Goal: Communication & Community: Answer question/provide support

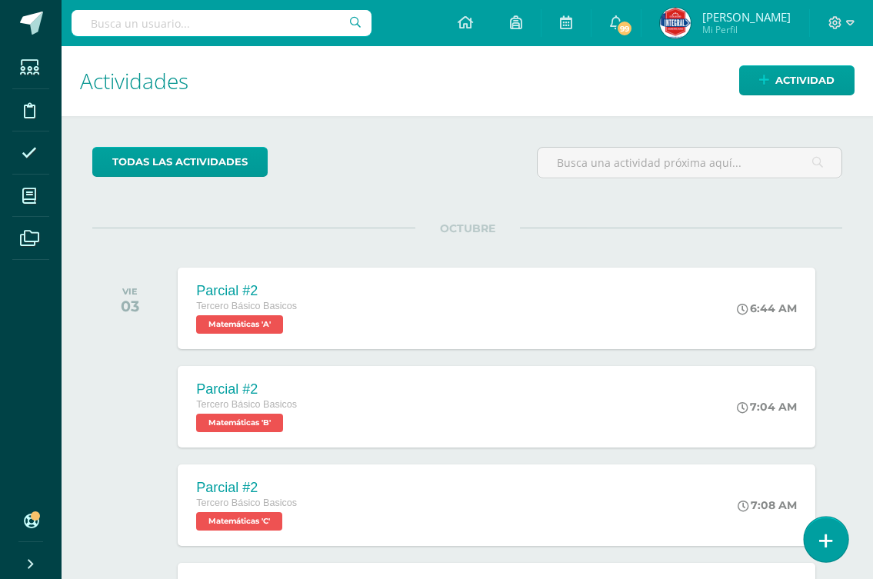
click at [825, 534] on icon at bounding box center [826, 541] width 14 height 18
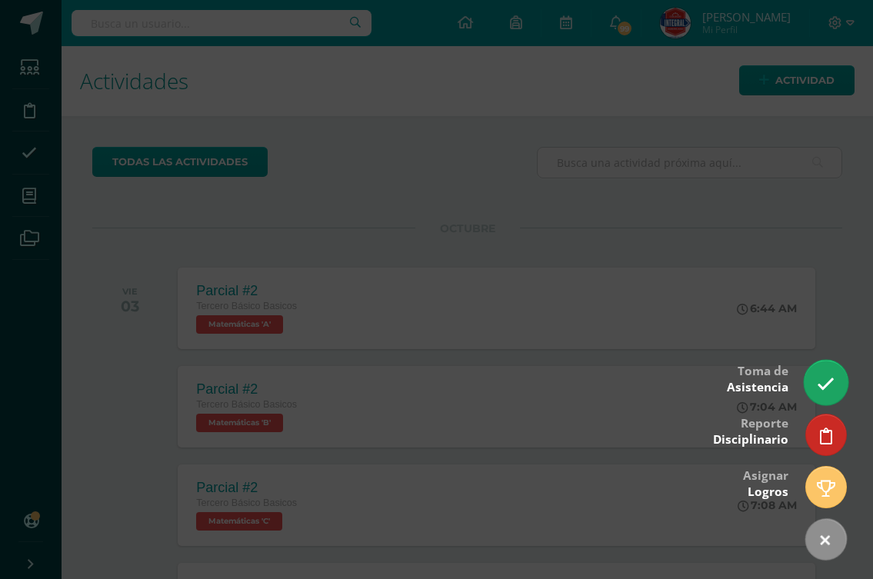
click at [817, 378] on icon at bounding box center [825, 384] width 18 height 18
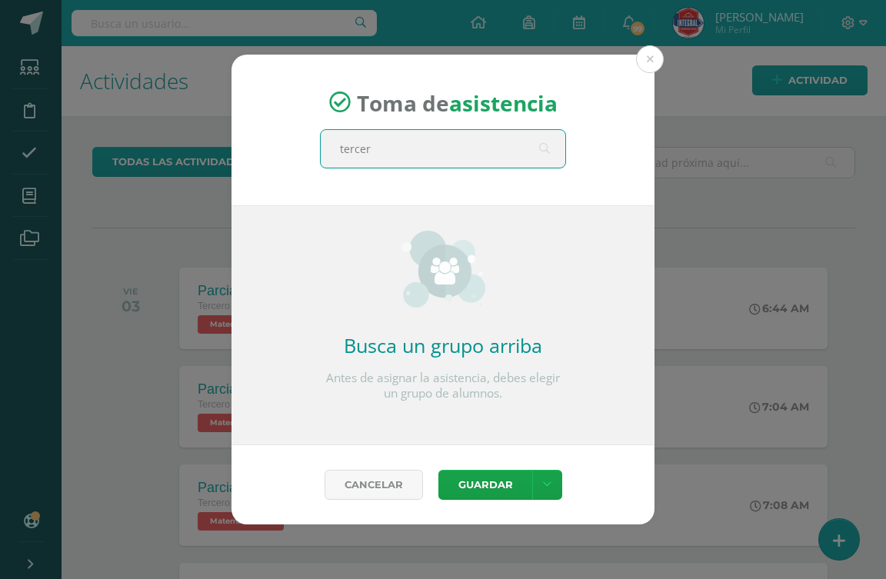
type input "tercero"
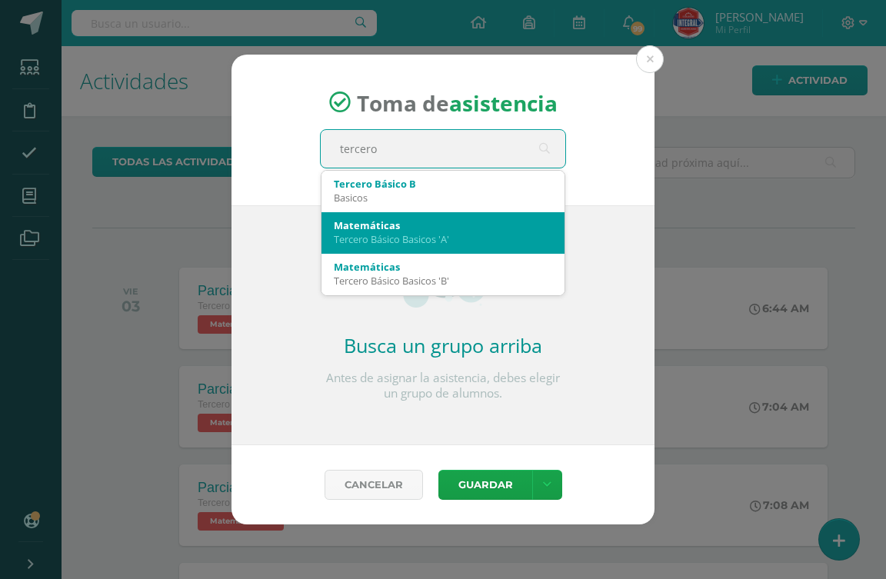
click at [462, 241] on div "Tercero Básico Basicos 'A'" at bounding box center [443, 239] width 218 height 14
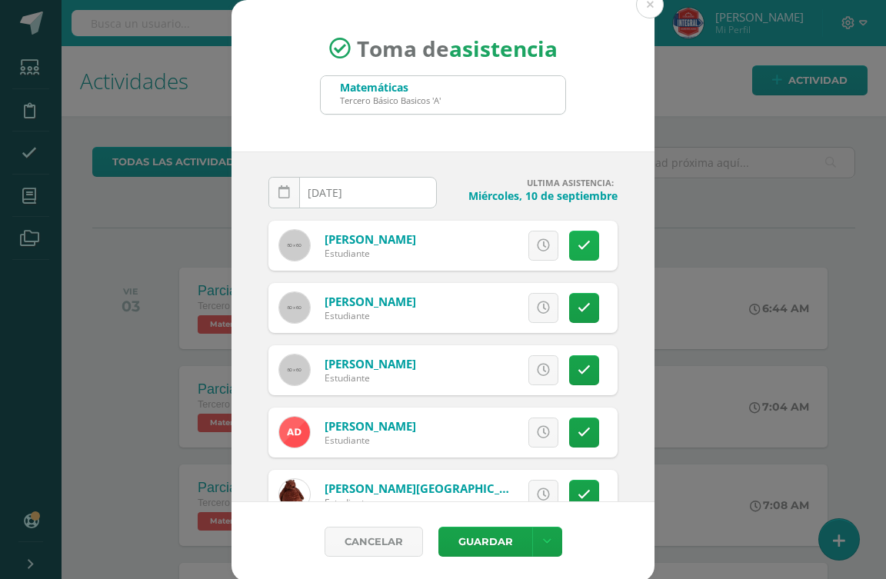
click at [577, 248] on icon at bounding box center [583, 245] width 13 height 13
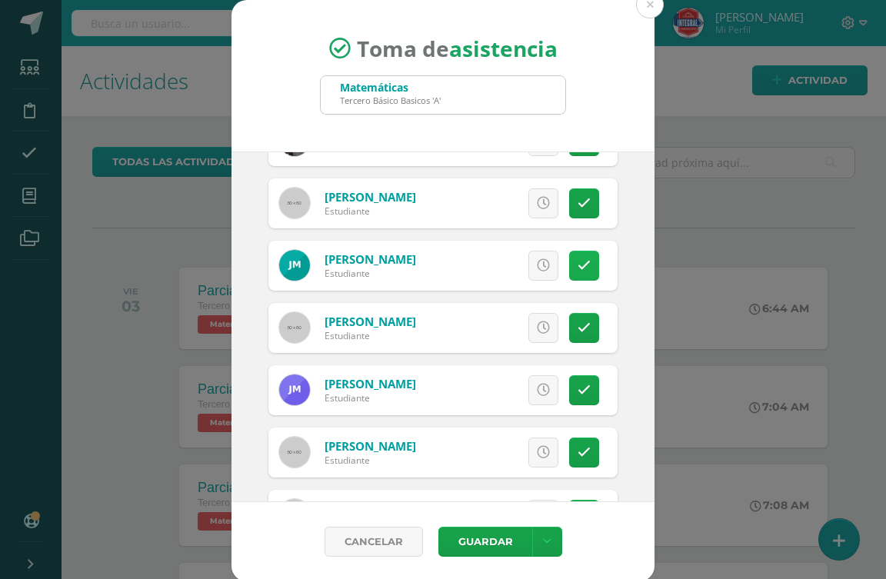
scroll to position [692, 0]
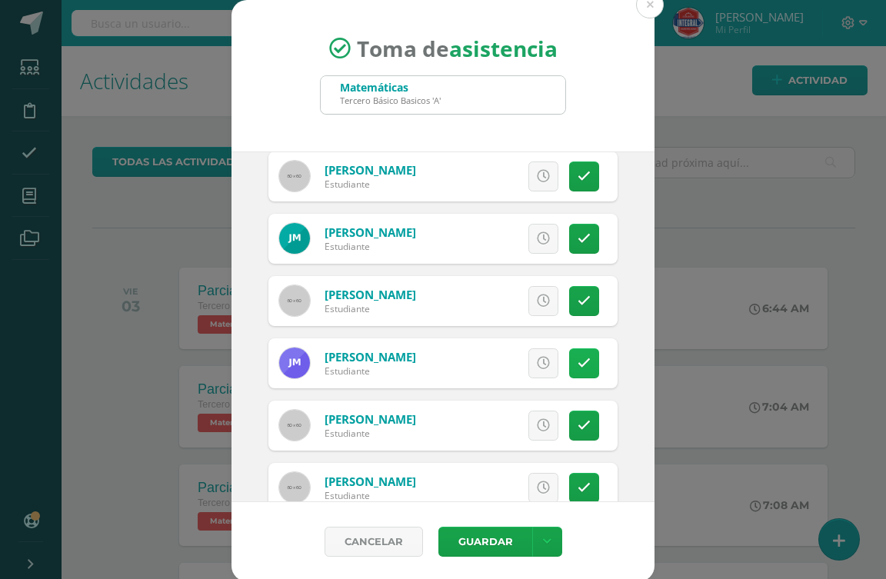
click at [577, 358] on icon at bounding box center [583, 363] width 13 height 13
click at [496, 362] on span "Excusa" at bounding box center [517, 363] width 42 height 28
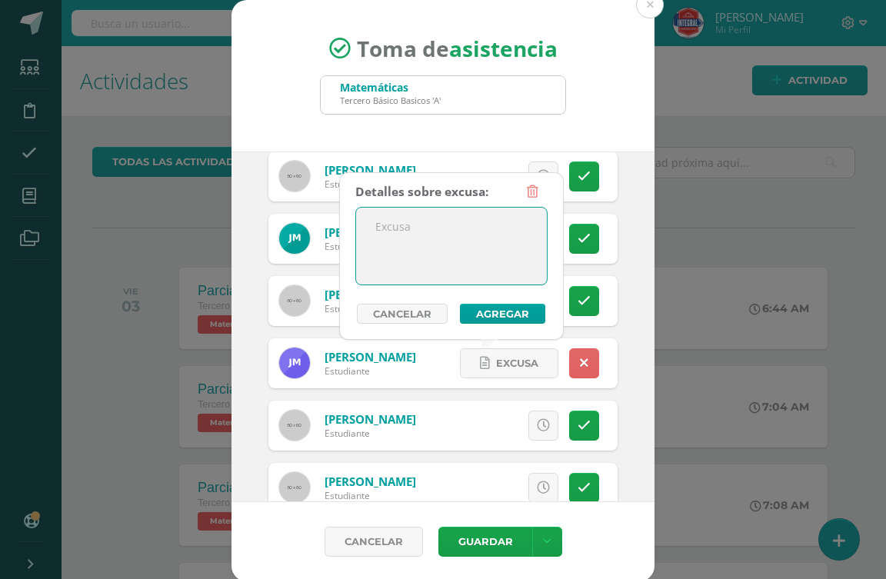
click at [421, 241] on textarea at bounding box center [451, 246] width 191 height 77
type textarea "suspendido"
click at [475, 314] on button "Agregar" at bounding box center [502, 314] width 85 height 20
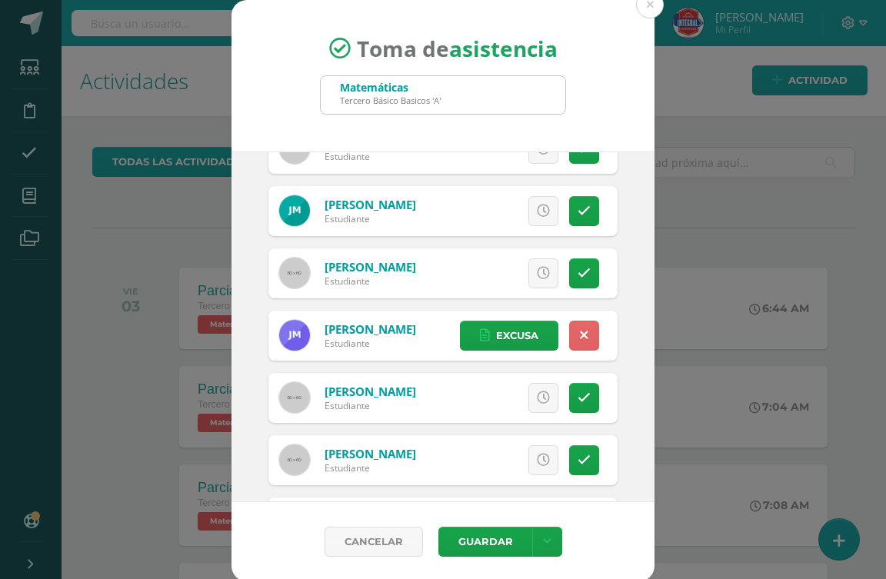
scroll to position [769, 0]
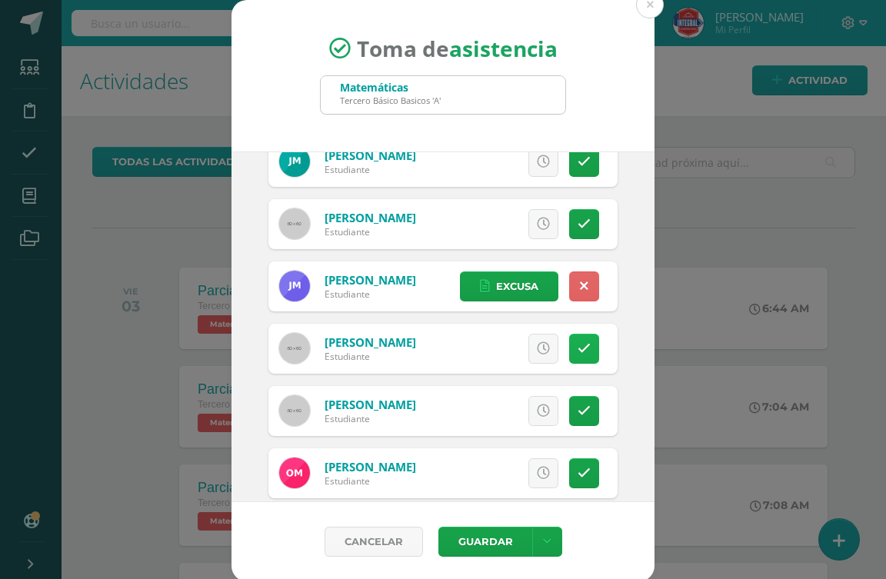
click at [577, 345] on icon at bounding box center [583, 348] width 13 height 13
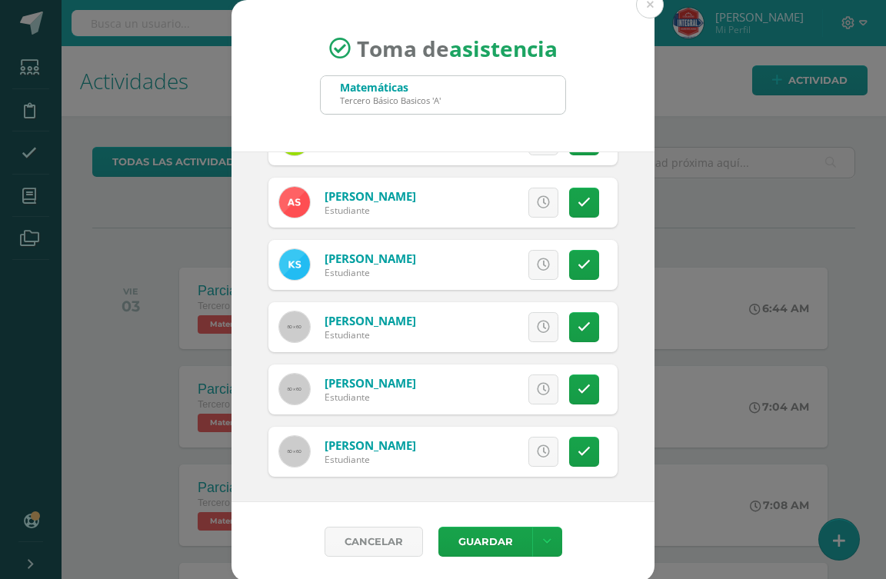
scroll to position [2, 0]
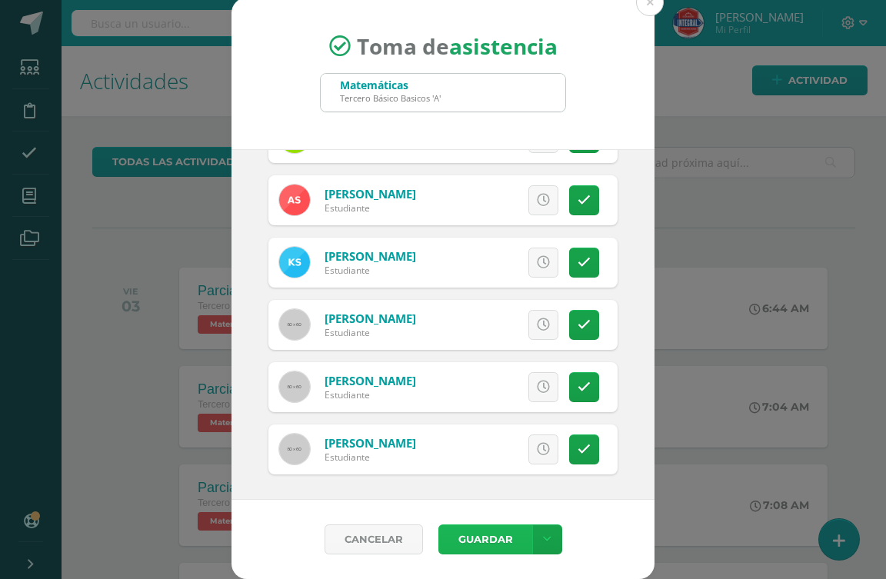
click at [467, 540] on button "Guardar" at bounding box center [485, 539] width 94 height 30
